Goal: Find specific page/section: Find specific page/section

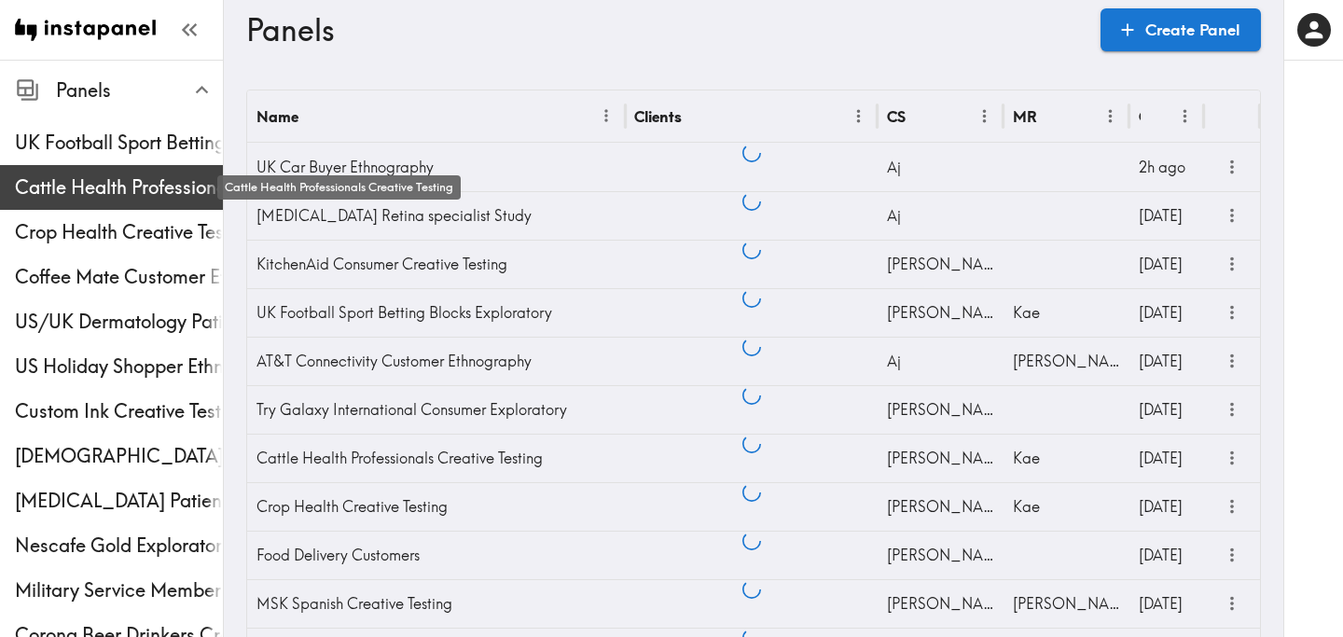
click at [114, 178] on span "Cattle Health Professionals Creative Testing" at bounding box center [119, 187] width 208 height 26
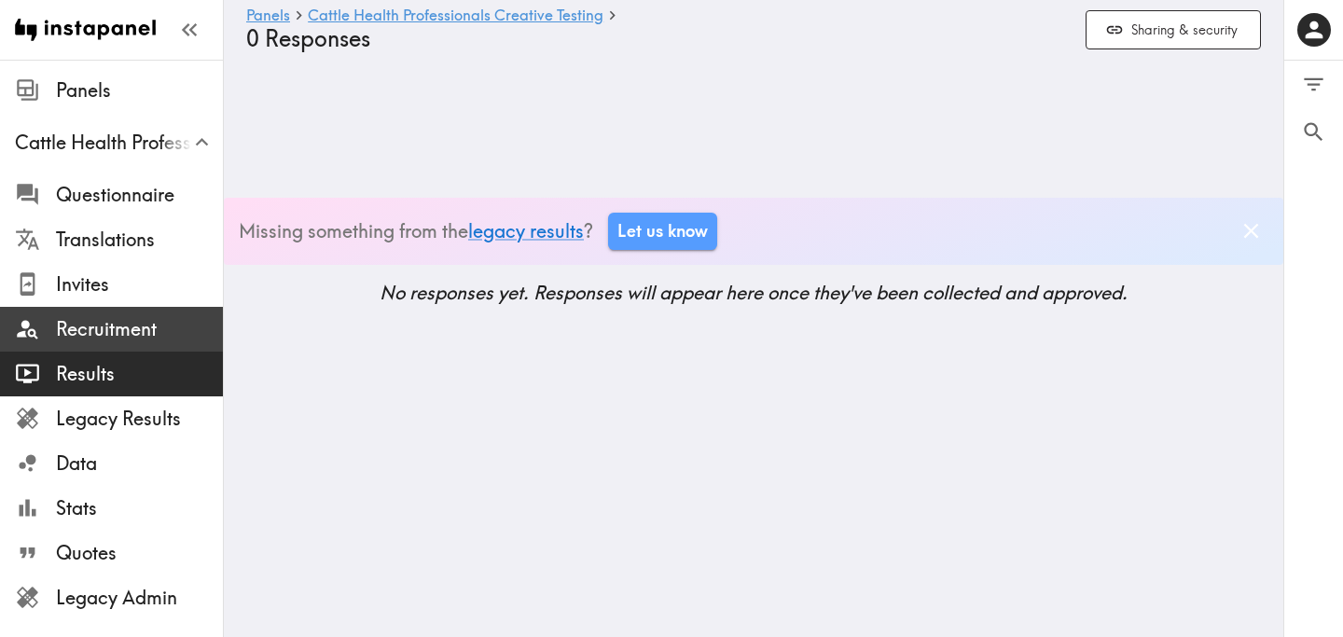
click at [114, 336] on span "Recruitment" at bounding box center [139, 329] width 167 height 26
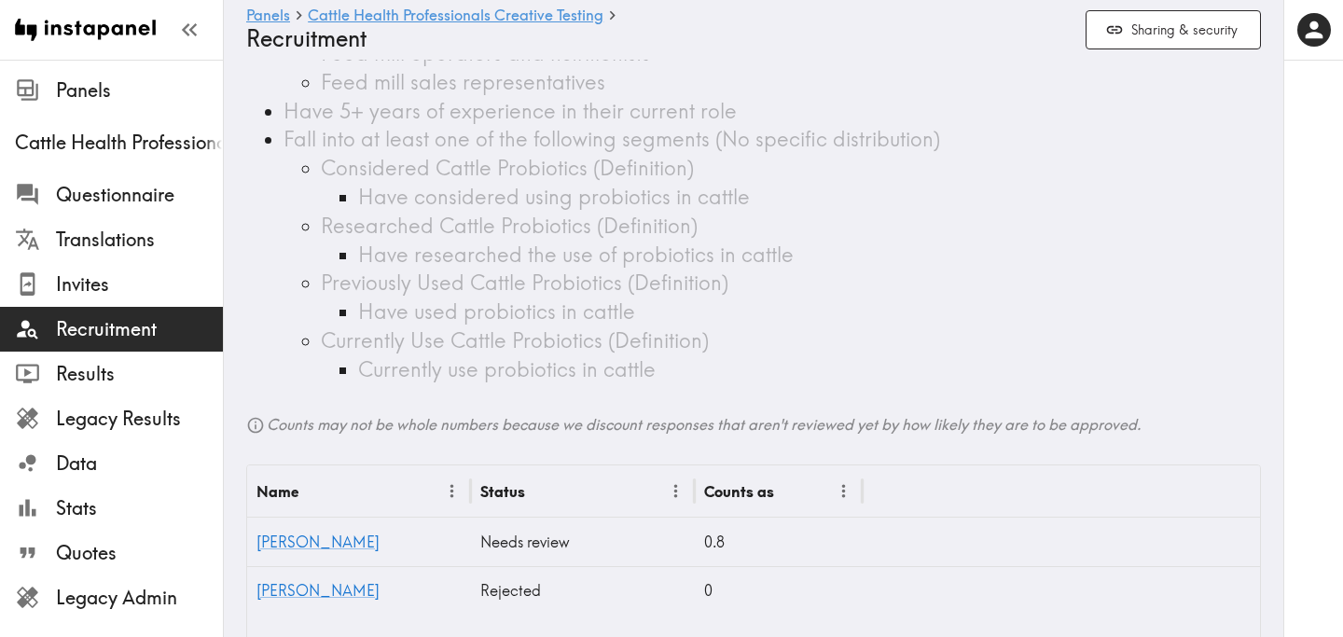
scroll to position [561, 0]
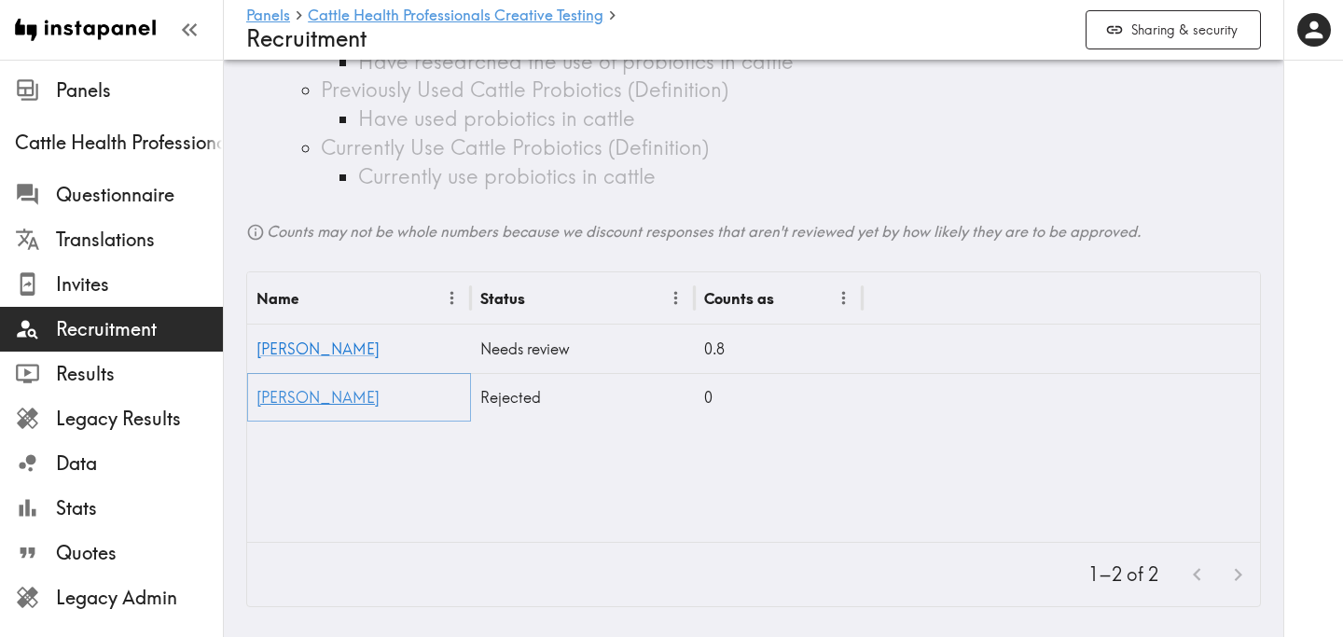
click at [283, 396] on link "[PERSON_NAME]" at bounding box center [318, 397] width 123 height 19
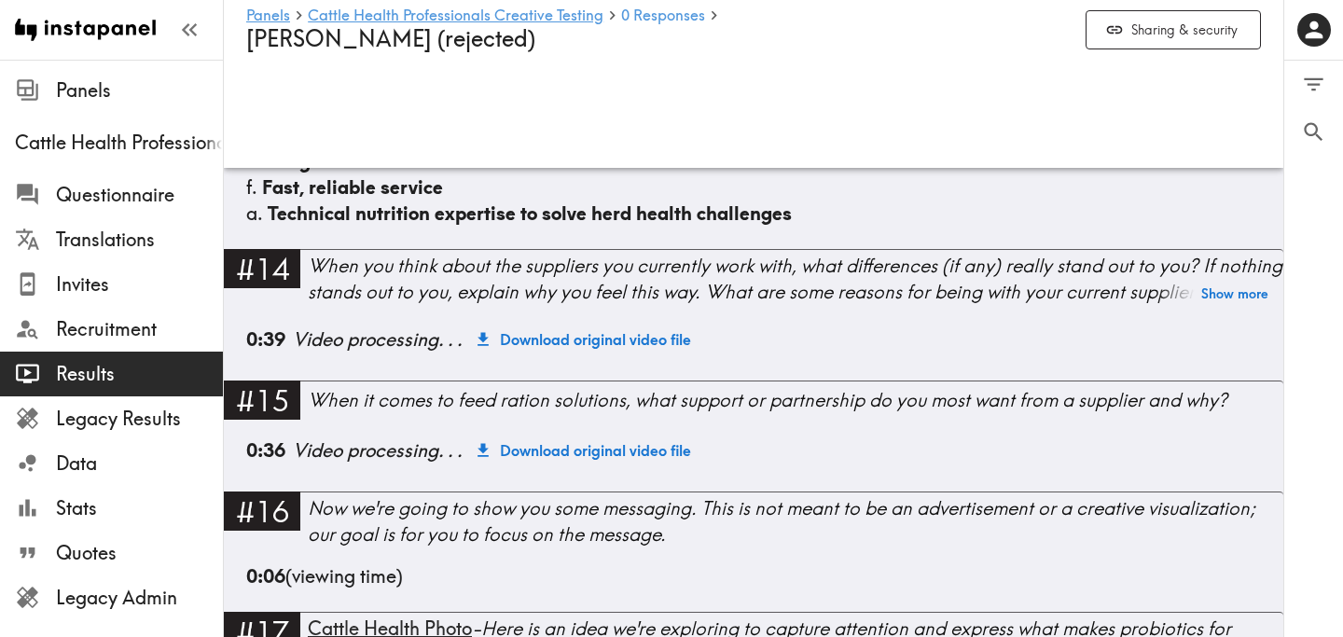
scroll to position [2986, 0]
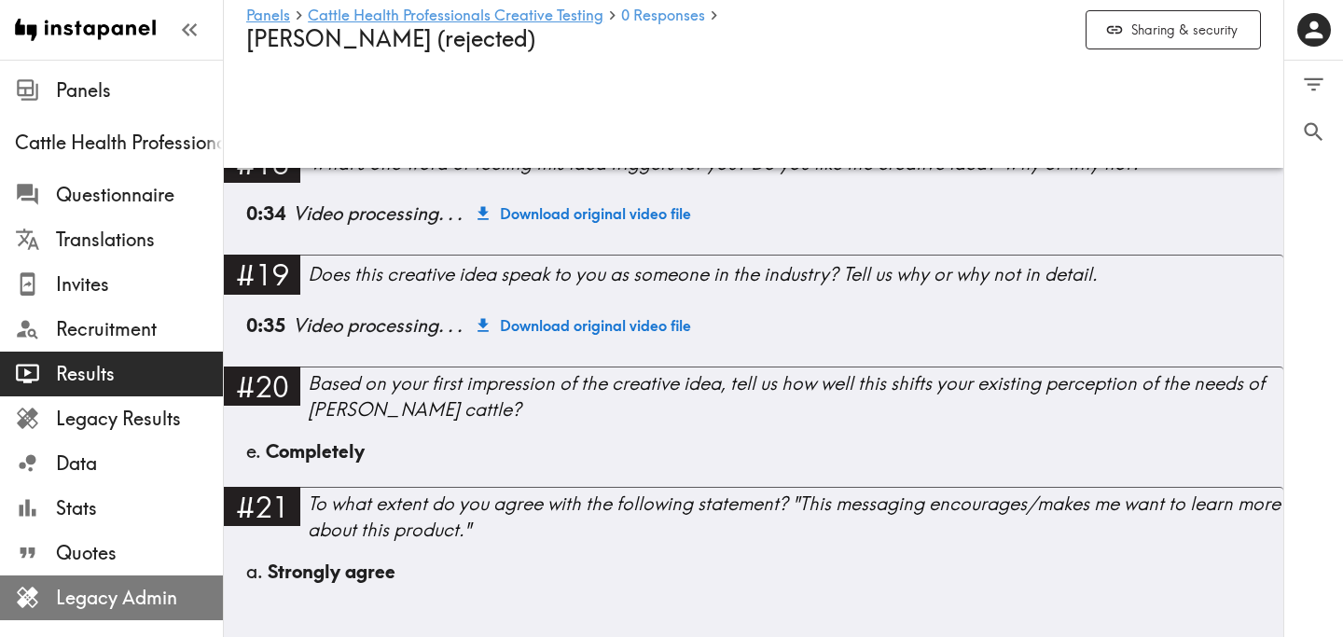
click at [160, 581] on span "Legacy Admin" at bounding box center [139, 598] width 167 height 34
